Goal: Task Accomplishment & Management: Use online tool/utility

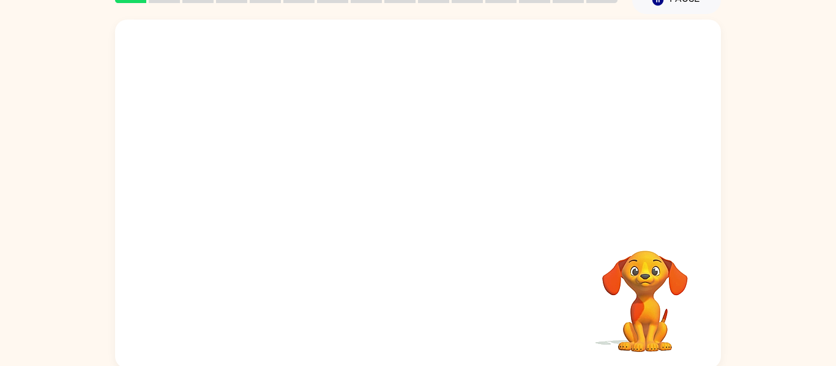
scroll to position [64, 0]
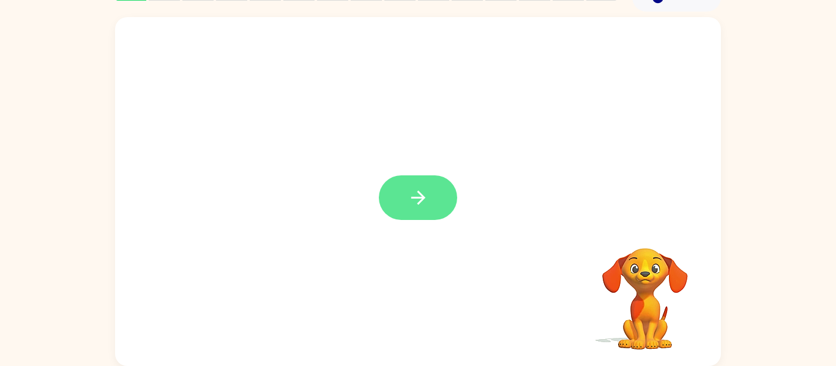
click at [395, 184] on button "button" at bounding box center [418, 198] width 78 height 45
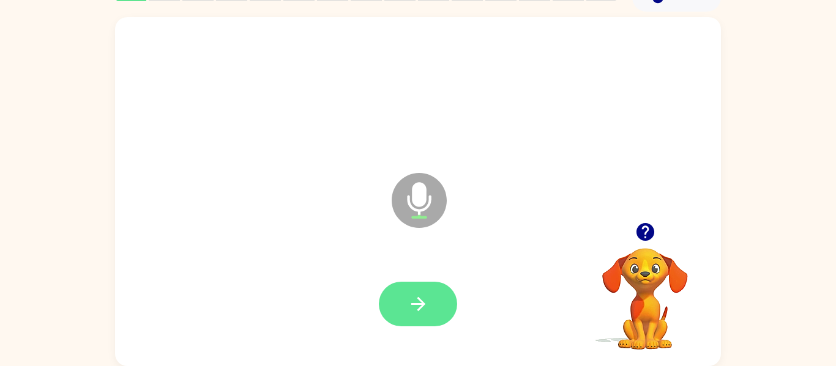
click at [409, 283] on button "button" at bounding box center [418, 304] width 78 height 45
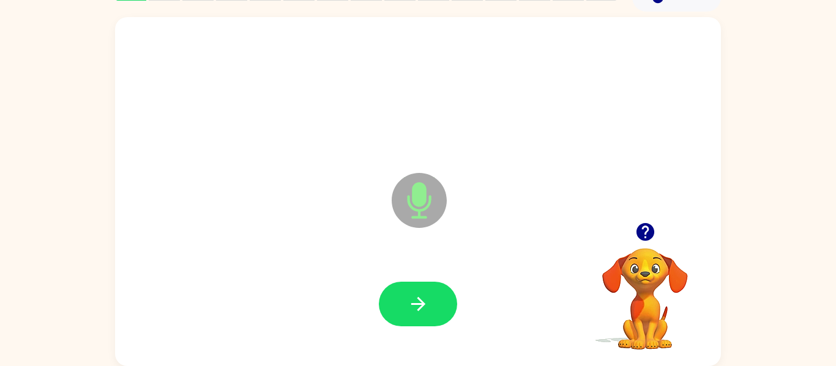
click at [333, 280] on div at bounding box center [417, 305] width 581 height 100
click at [389, 289] on button "button" at bounding box center [418, 304] width 78 height 45
click at [396, 289] on button "button" at bounding box center [418, 304] width 78 height 45
click at [396, 291] on button "button" at bounding box center [418, 304] width 78 height 45
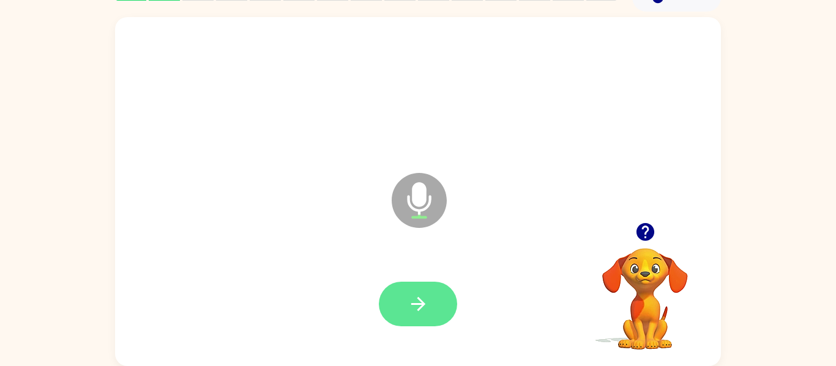
click at [393, 288] on button "button" at bounding box center [418, 304] width 78 height 45
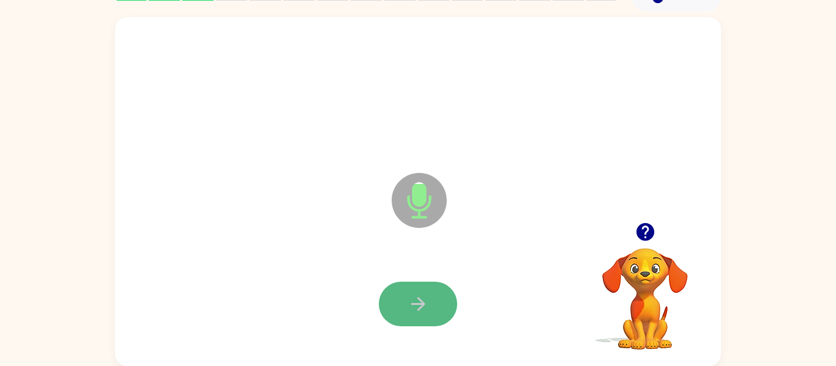
click at [415, 284] on button "button" at bounding box center [418, 304] width 78 height 45
click at [397, 289] on button "button" at bounding box center [418, 304] width 78 height 45
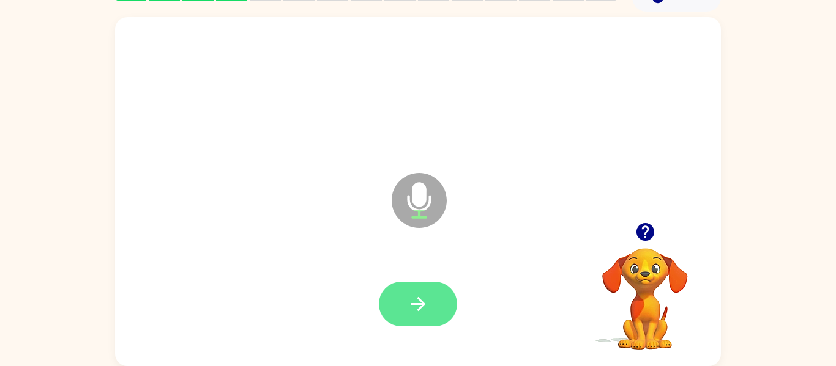
click at [403, 288] on button "button" at bounding box center [418, 304] width 78 height 45
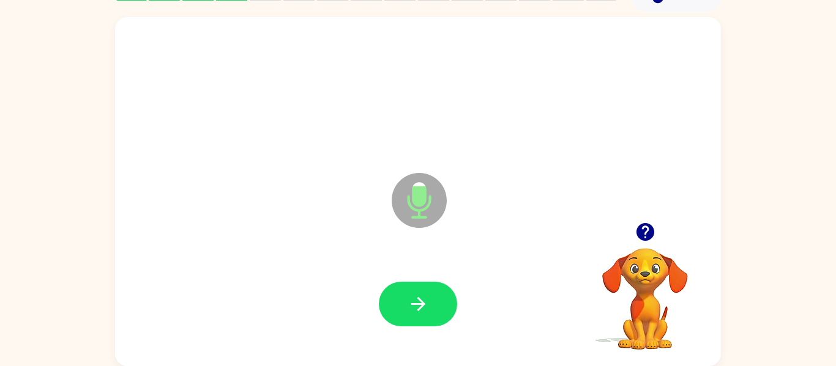
click at [395, 281] on div at bounding box center [417, 305] width 581 height 100
click at [395, 277] on div at bounding box center [417, 305] width 581 height 100
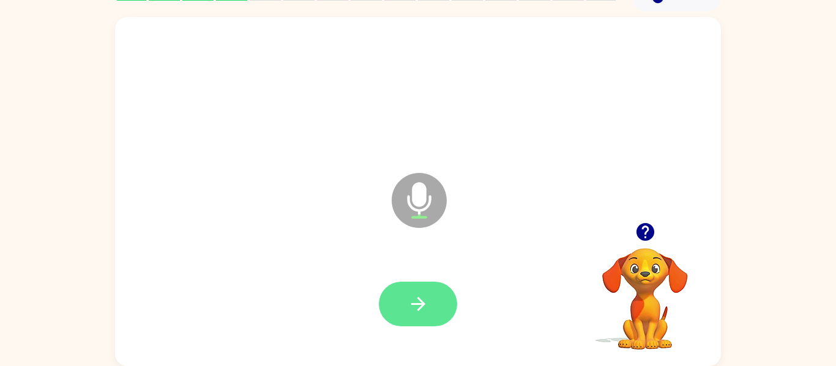
click at [398, 288] on button "button" at bounding box center [418, 304] width 78 height 45
click at [407, 300] on icon "button" at bounding box center [417, 304] width 21 height 21
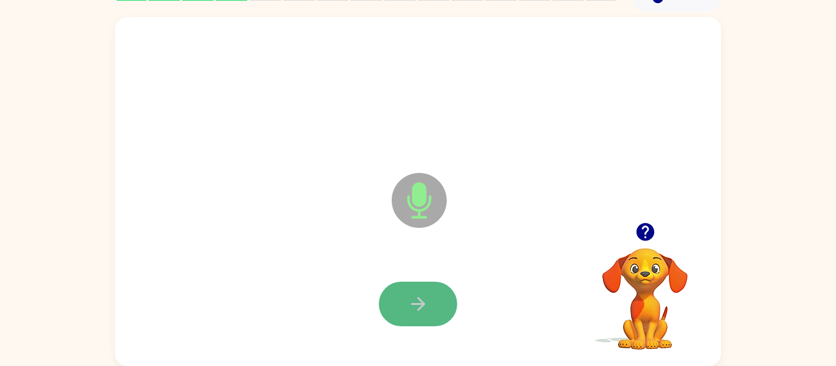
click at [413, 286] on button "button" at bounding box center [418, 304] width 78 height 45
click at [409, 286] on button "button" at bounding box center [418, 304] width 78 height 45
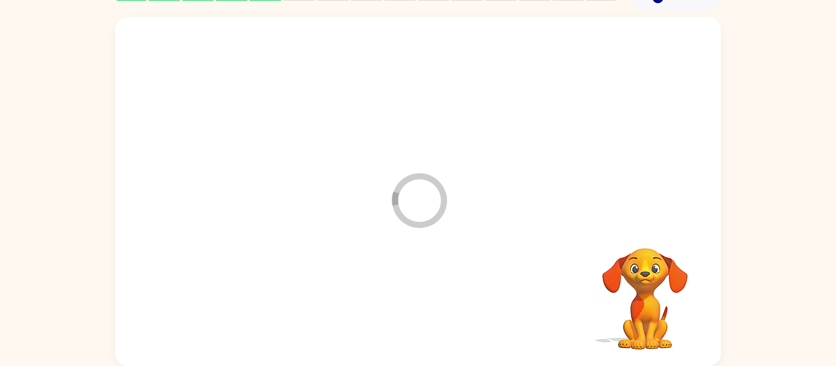
click at [409, 286] on div at bounding box center [417, 305] width 581 height 100
click at [409, 286] on div at bounding box center [418, 304] width 78 height 45
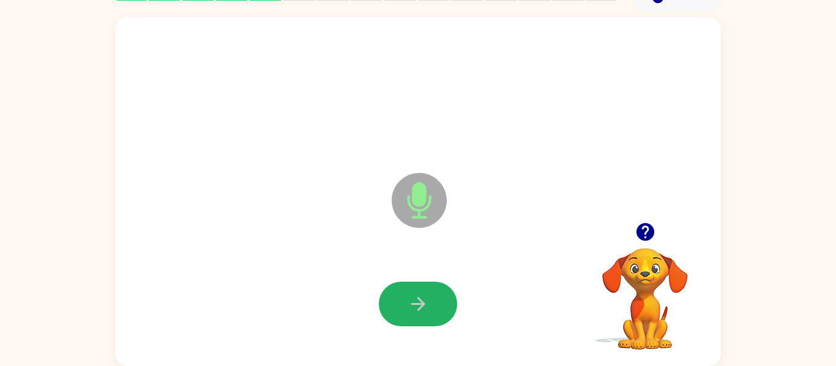
click at [409, 286] on button "button" at bounding box center [418, 304] width 78 height 45
click at [409, 288] on button "button" at bounding box center [418, 304] width 78 height 45
click at [412, 288] on button "button" at bounding box center [418, 304] width 78 height 45
click at [412, 292] on button "button" at bounding box center [418, 304] width 78 height 45
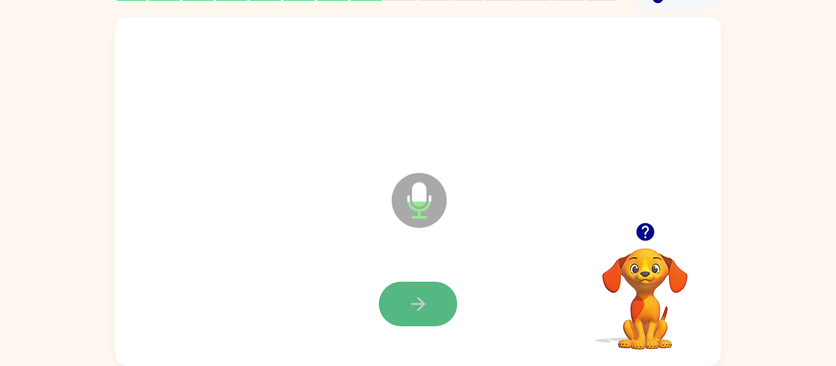
click at [398, 288] on button "button" at bounding box center [418, 304] width 78 height 45
click at [403, 282] on button "button" at bounding box center [418, 304] width 78 height 45
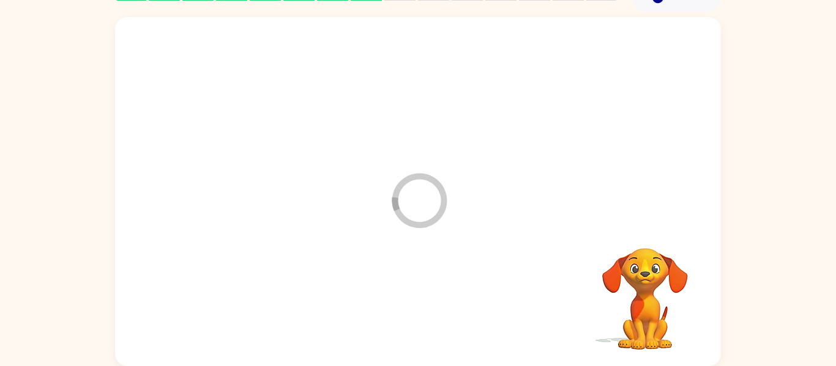
click at [400, 285] on div at bounding box center [417, 305] width 581 height 100
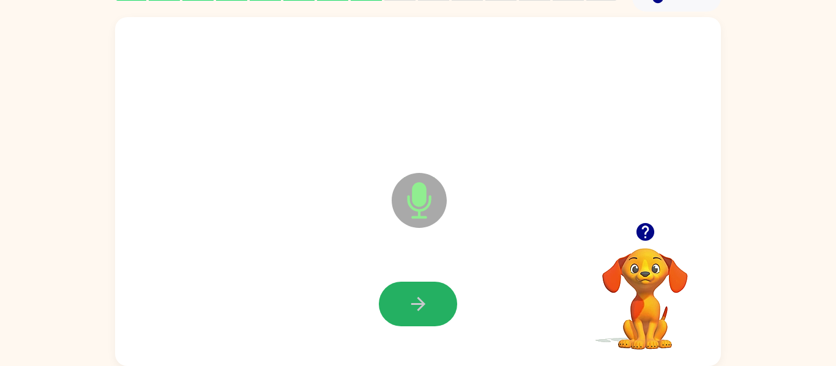
click at [400, 285] on button "button" at bounding box center [418, 304] width 78 height 45
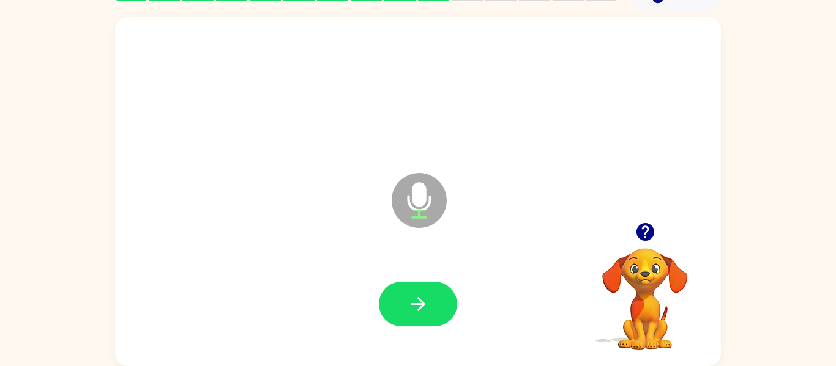
click at [400, 285] on button "button" at bounding box center [418, 304] width 78 height 45
click at [439, 265] on div at bounding box center [417, 305] width 581 height 100
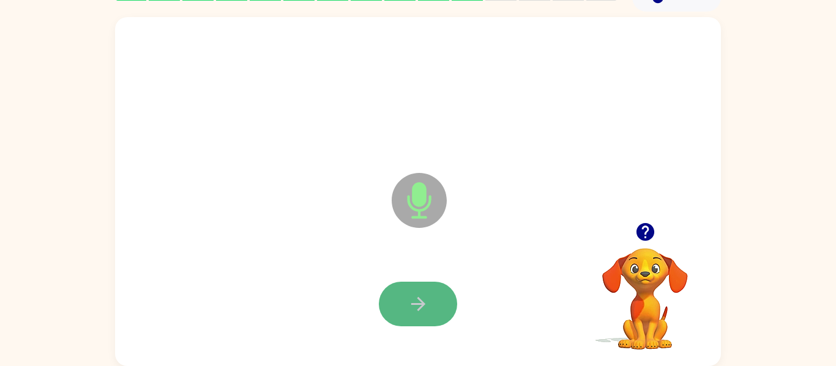
click at [423, 288] on button "button" at bounding box center [418, 304] width 78 height 45
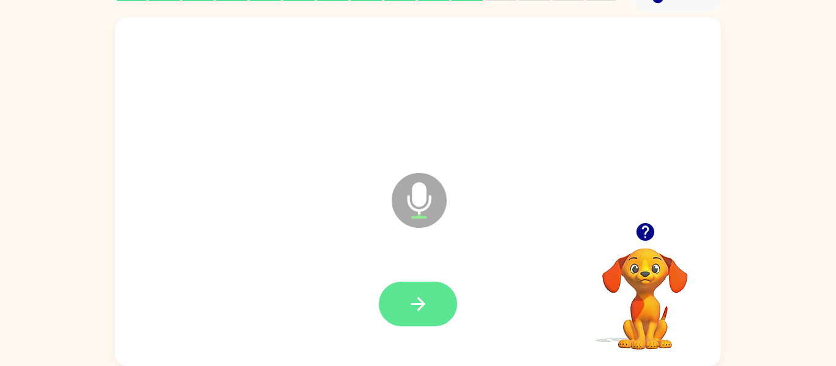
click at [418, 287] on button "button" at bounding box center [418, 304] width 78 height 45
click at [417, 297] on icon "button" at bounding box center [417, 304] width 21 height 21
click at [420, 300] on icon "button" at bounding box center [418, 304] width 14 height 14
click at [420, 296] on icon "button" at bounding box center [417, 304] width 21 height 21
click at [413, 306] on icon "button" at bounding box center [417, 304] width 21 height 21
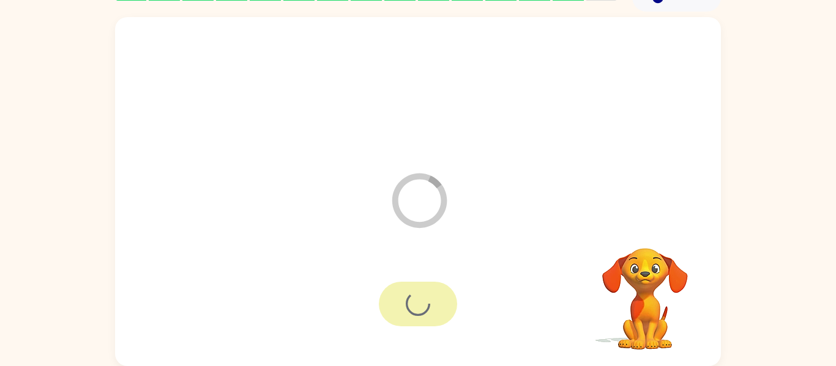
scroll to position [42, 0]
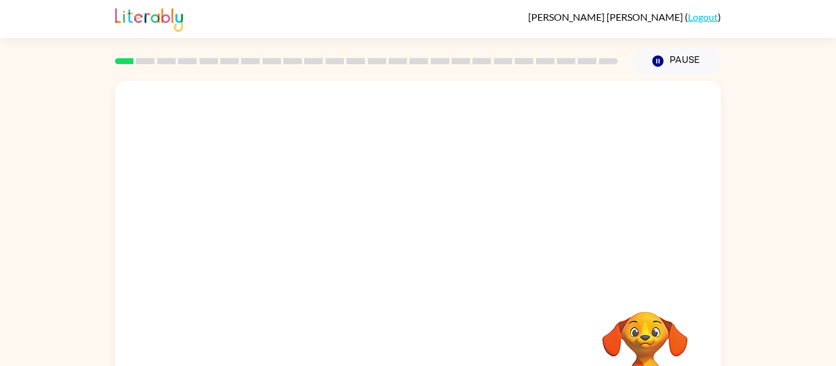
drag, startPoint x: 653, startPoint y: 220, endPoint x: 657, endPoint y: 195, distance: 26.0
click at [657, 195] on div at bounding box center [418, 184] width 606 height 206
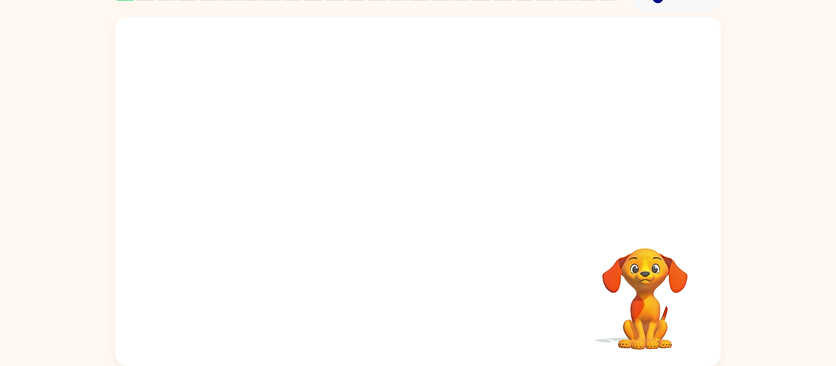
scroll to position [62, 0]
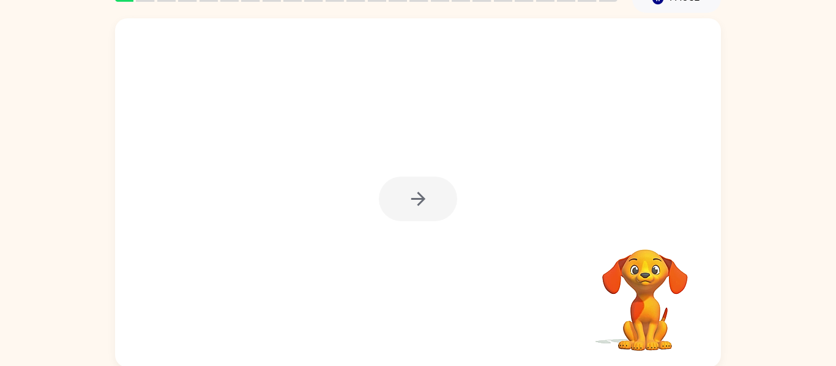
click at [390, 188] on div at bounding box center [418, 199] width 78 height 45
click at [397, 173] on div at bounding box center [418, 192] width 606 height 349
click at [403, 177] on button "button" at bounding box center [418, 199] width 78 height 45
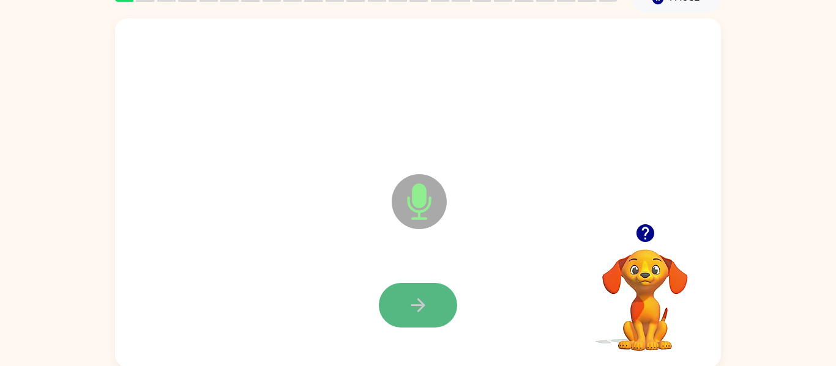
click at [430, 291] on button "button" at bounding box center [418, 305] width 78 height 45
click at [424, 297] on icon "button" at bounding box center [417, 305] width 21 height 21
click at [422, 303] on icon "button" at bounding box center [418, 306] width 14 height 14
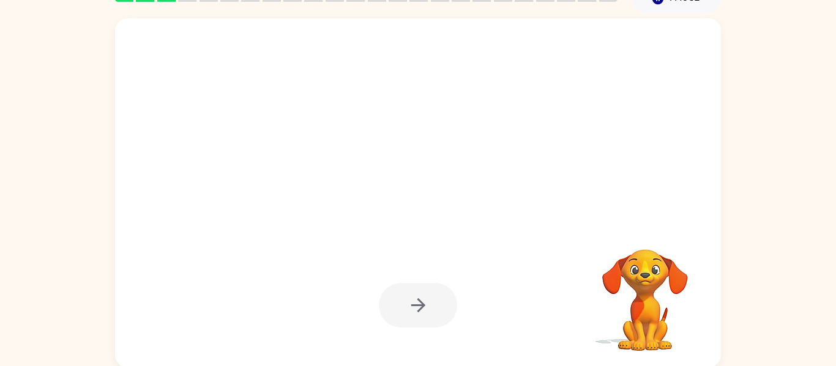
click at [422, 303] on div at bounding box center [418, 305] width 78 height 45
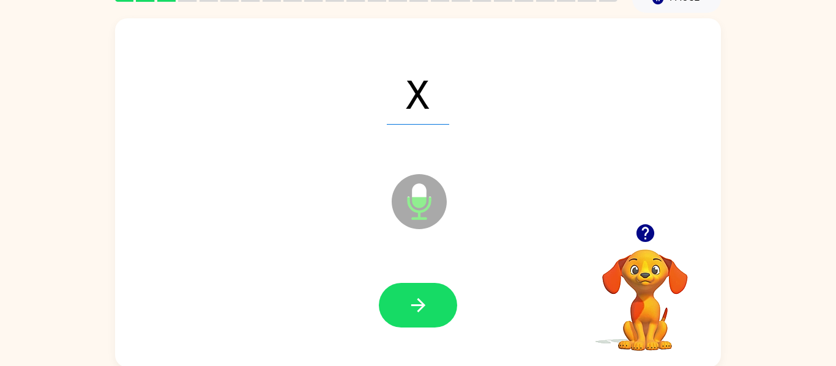
click at [422, 303] on icon "button" at bounding box center [418, 306] width 14 height 14
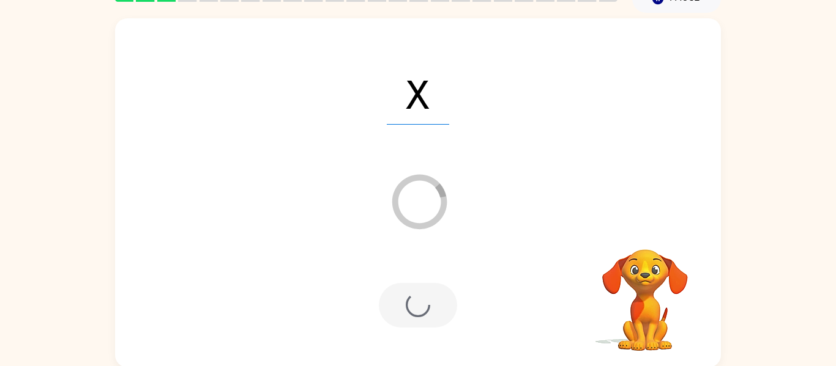
click at [422, 303] on div at bounding box center [418, 305] width 78 height 45
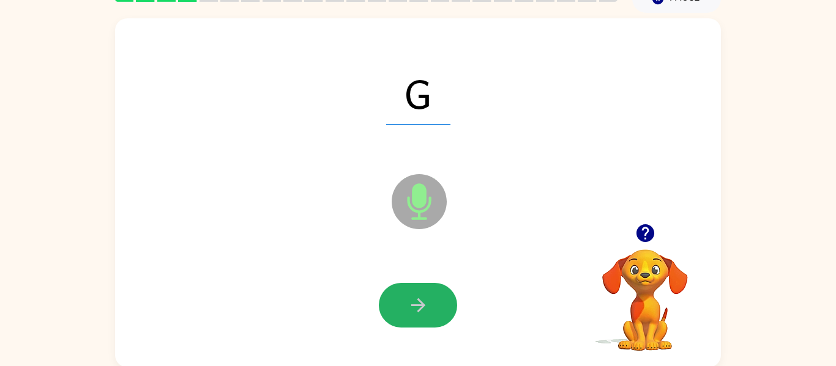
click at [422, 303] on icon "button" at bounding box center [418, 306] width 14 height 14
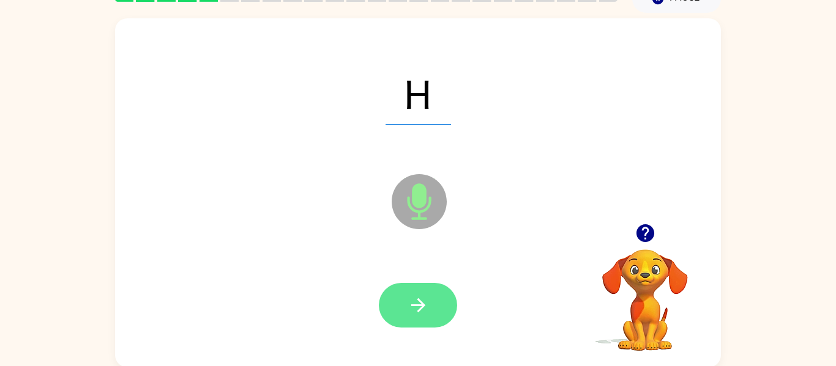
click at [422, 296] on icon "button" at bounding box center [417, 305] width 21 height 21
click at [417, 303] on icon "button" at bounding box center [417, 305] width 21 height 21
click at [416, 298] on icon "button" at bounding box center [417, 305] width 21 height 21
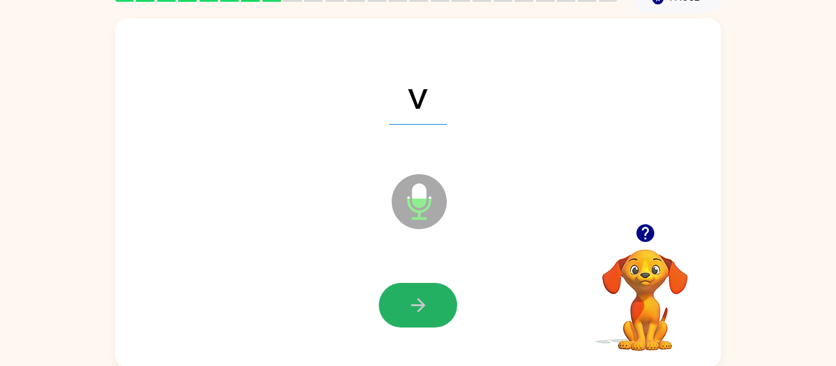
click at [416, 298] on icon "button" at bounding box center [417, 305] width 21 height 21
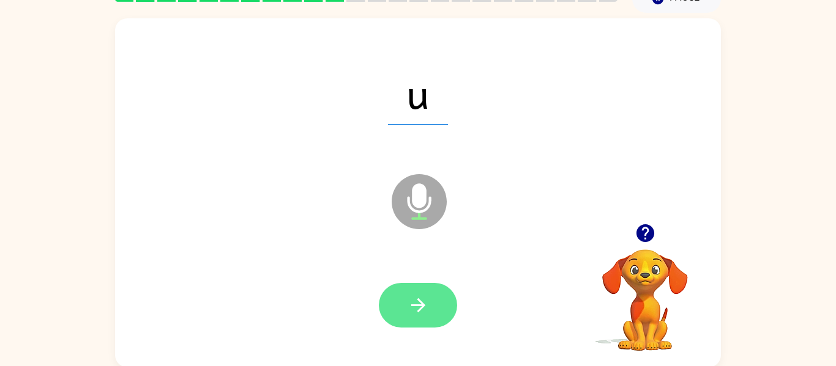
click at [402, 290] on button "button" at bounding box center [418, 305] width 78 height 45
click at [431, 289] on button "button" at bounding box center [418, 305] width 78 height 45
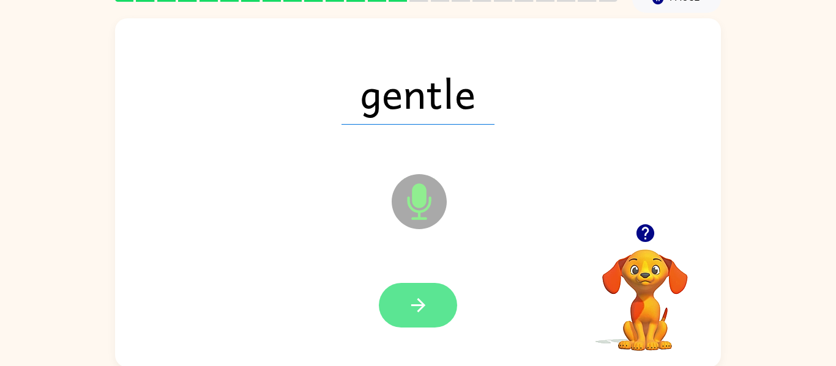
click at [400, 284] on button "button" at bounding box center [418, 305] width 78 height 45
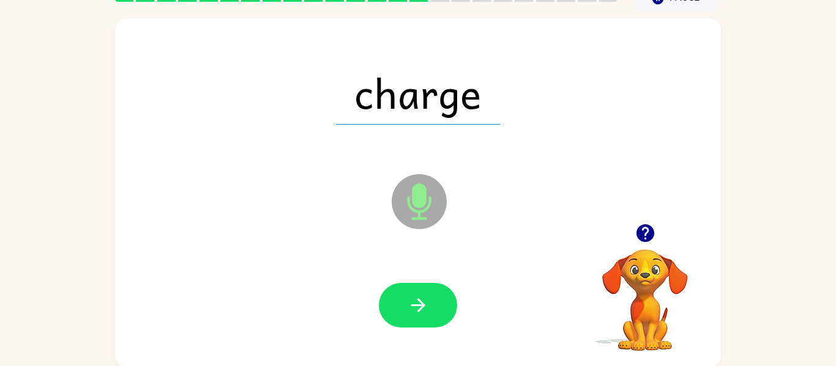
click at [406, 280] on div at bounding box center [417, 306] width 581 height 100
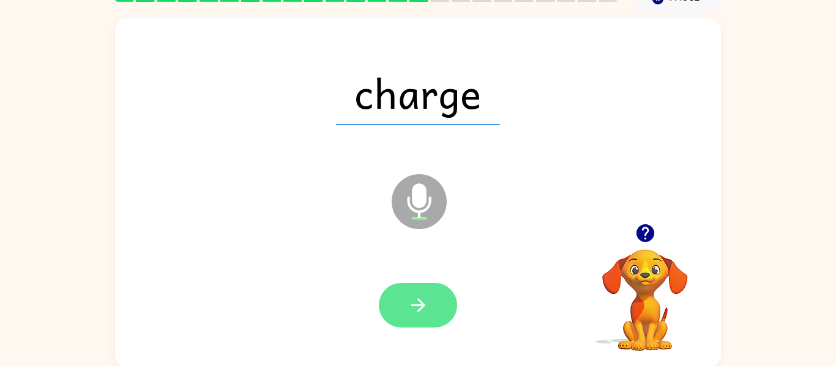
click at [400, 285] on button "button" at bounding box center [418, 305] width 78 height 45
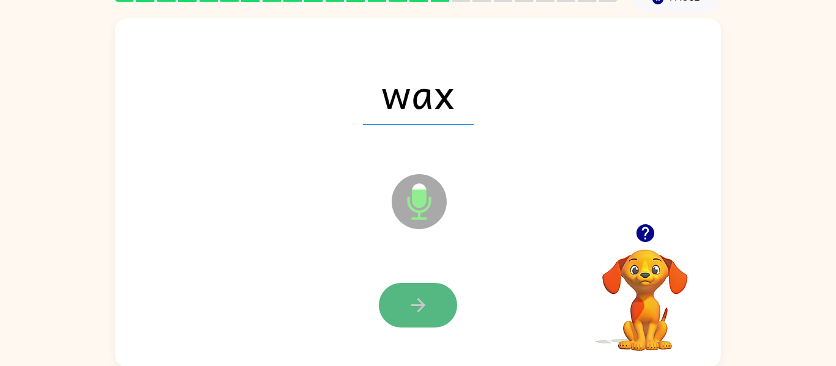
click at [403, 285] on button "button" at bounding box center [418, 305] width 78 height 45
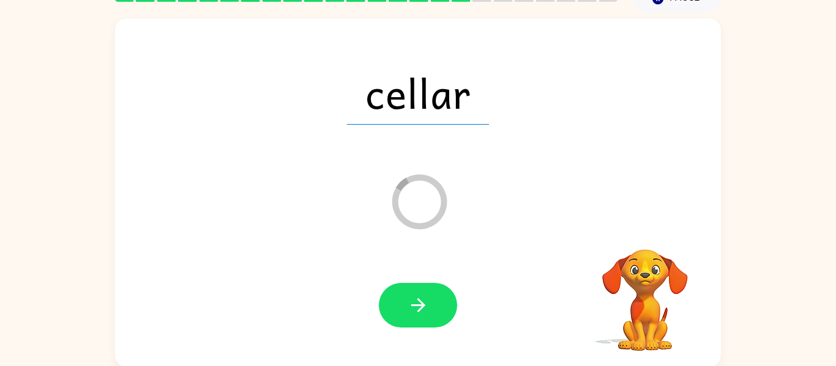
click at [439, 276] on div at bounding box center [417, 306] width 581 height 100
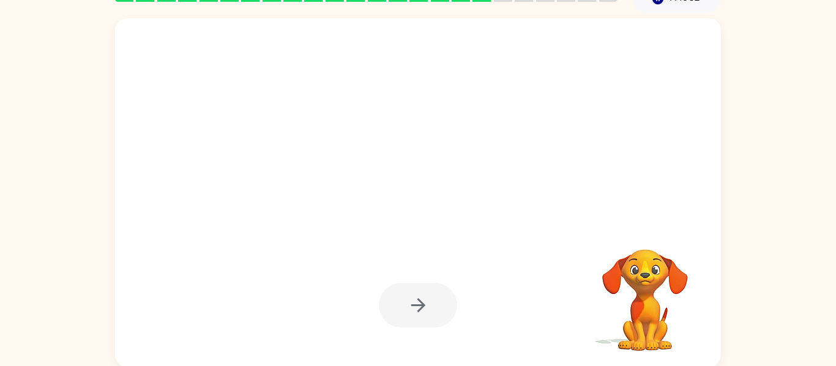
click at [437, 280] on div at bounding box center [417, 306] width 581 height 100
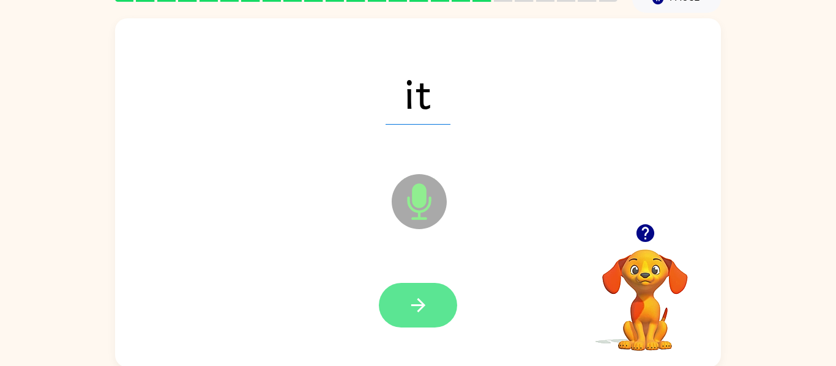
click at [426, 298] on icon "button" at bounding box center [417, 305] width 21 height 21
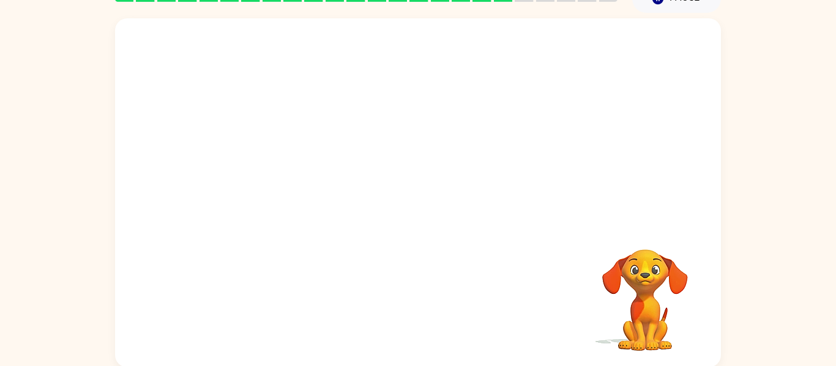
click at [316, 258] on div "Your browser must support playing .mp4 files to use Literably. Please try using…" at bounding box center [418, 192] width 606 height 349
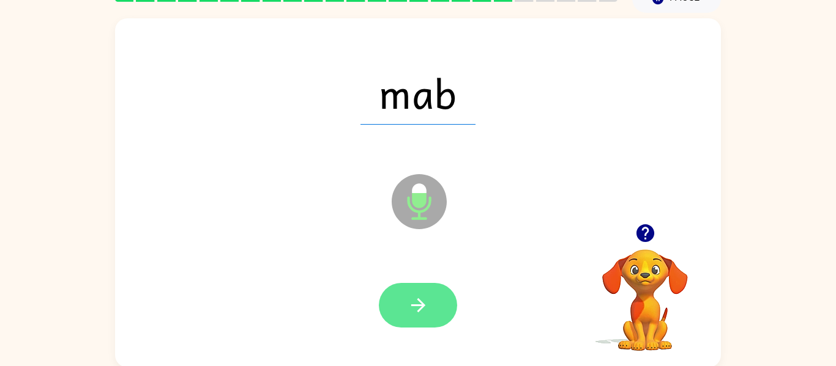
click at [406, 300] on button "button" at bounding box center [418, 305] width 78 height 45
click at [399, 289] on button "button" at bounding box center [418, 305] width 78 height 45
click at [409, 292] on button "button" at bounding box center [418, 305] width 78 height 45
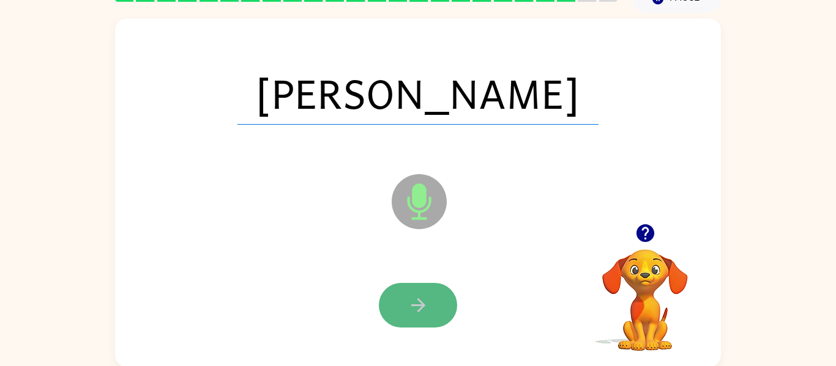
click at [412, 294] on button "button" at bounding box center [418, 305] width 78 height 45
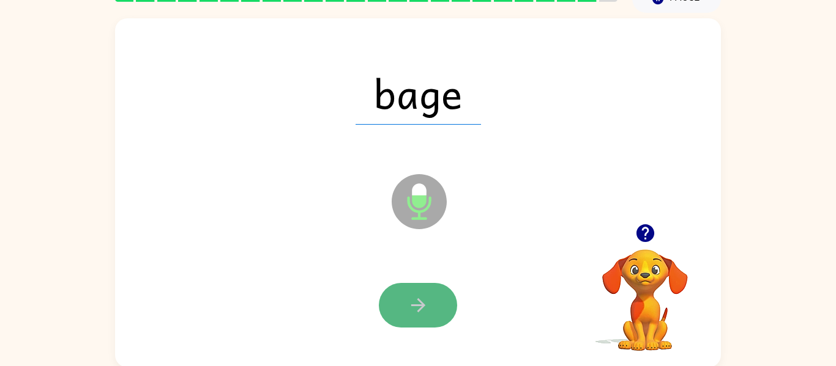
click at [398, 300] on button "button" at bounding box center [418, 305] width 78 height 45
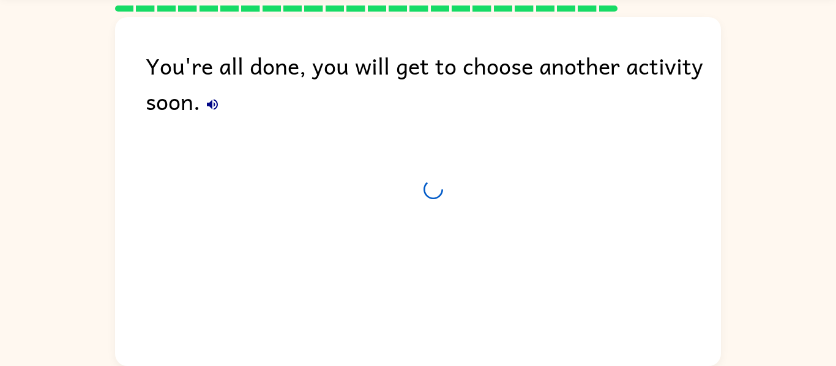
scroll to position [42, 0]
